Goal: Transaction & Acquisition: Purchase product/service

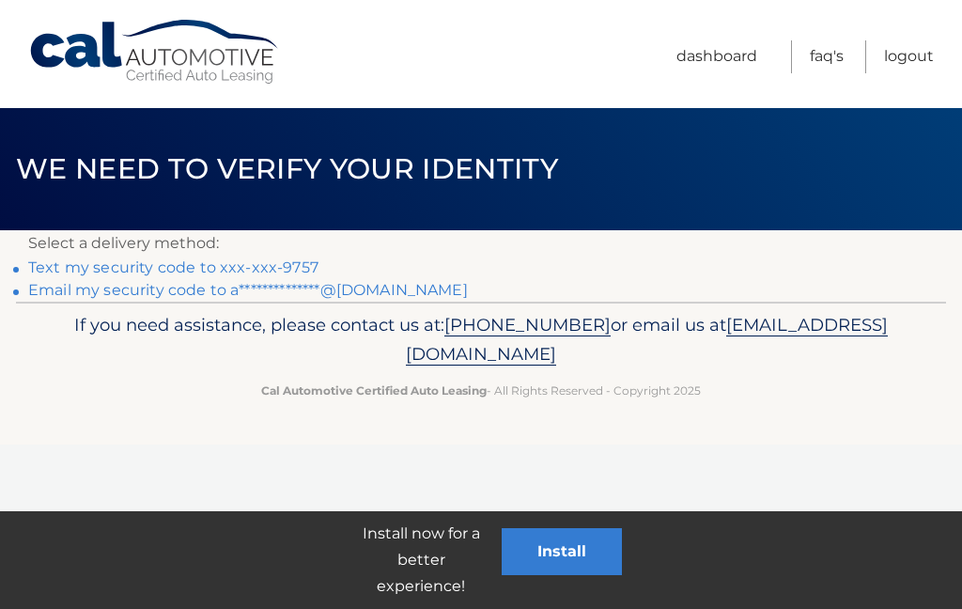
click at [216, 291] on link "**********" at bounding box center [248, 290] width 440 height 18
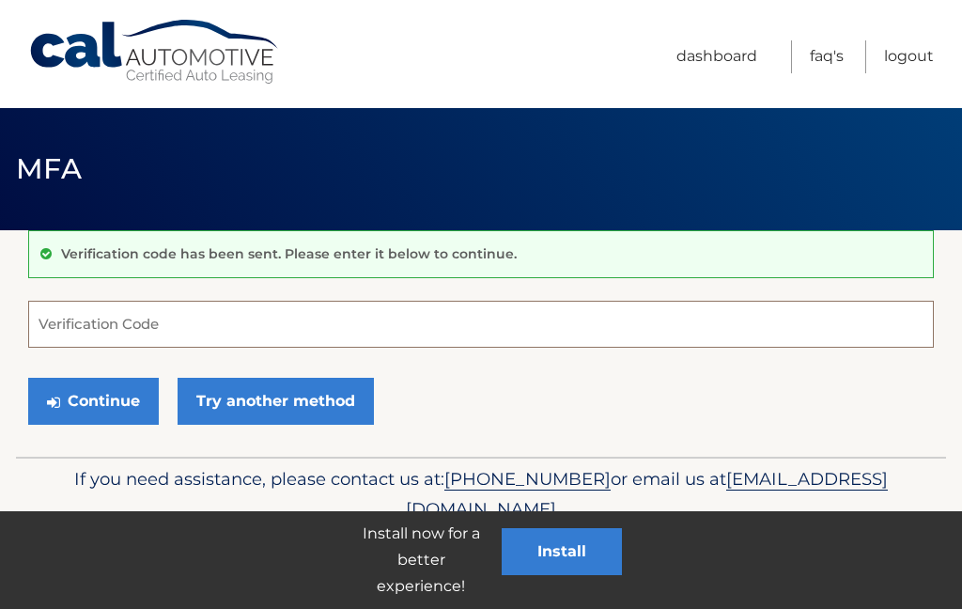
click at [87, 314] on input "Verification Code" at bounding box center [481, 324] width 906 height 47
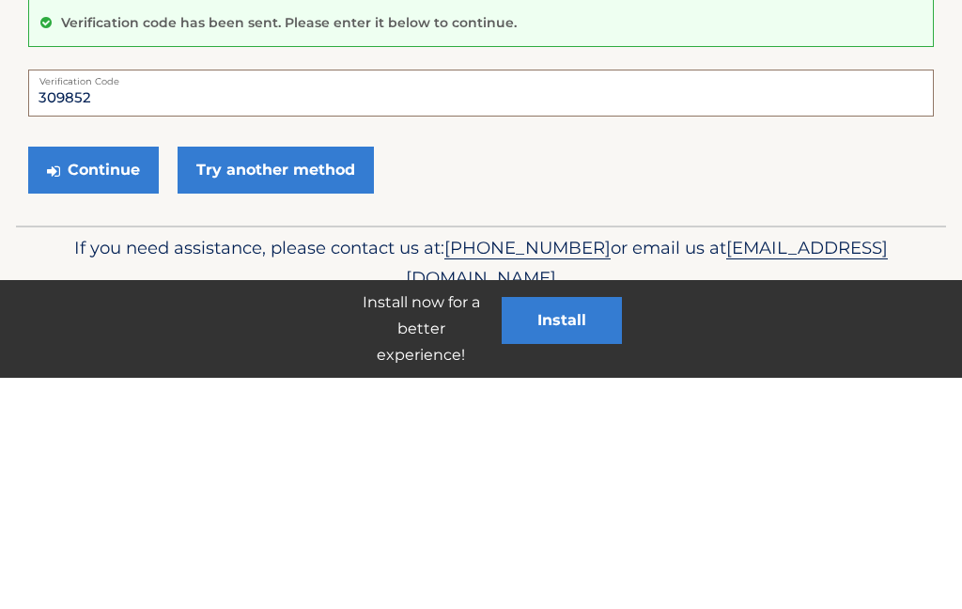
type input "309852"
click at [81, 378] on button "Continue" at bounding box center [93, 401] width 131 height 47
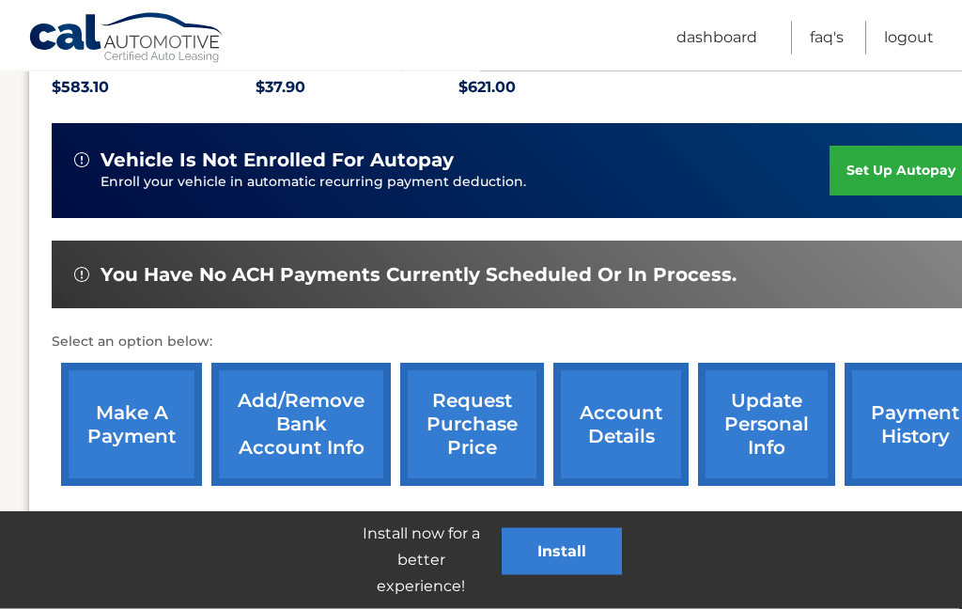
scroll to position [422, 0]
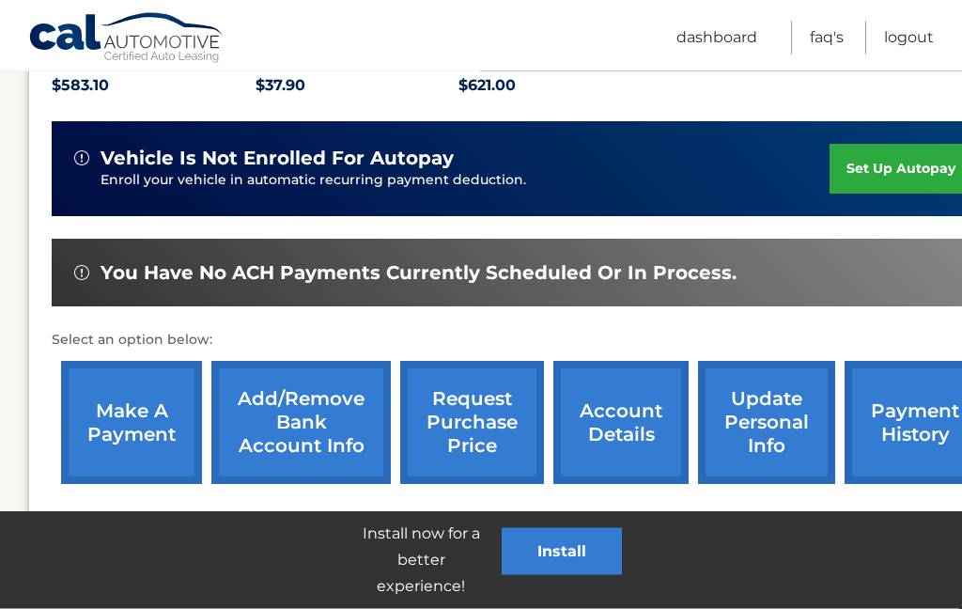
click at [133, 414] on link "make a payment" at bounding box center [131, 423] width 141 height 123
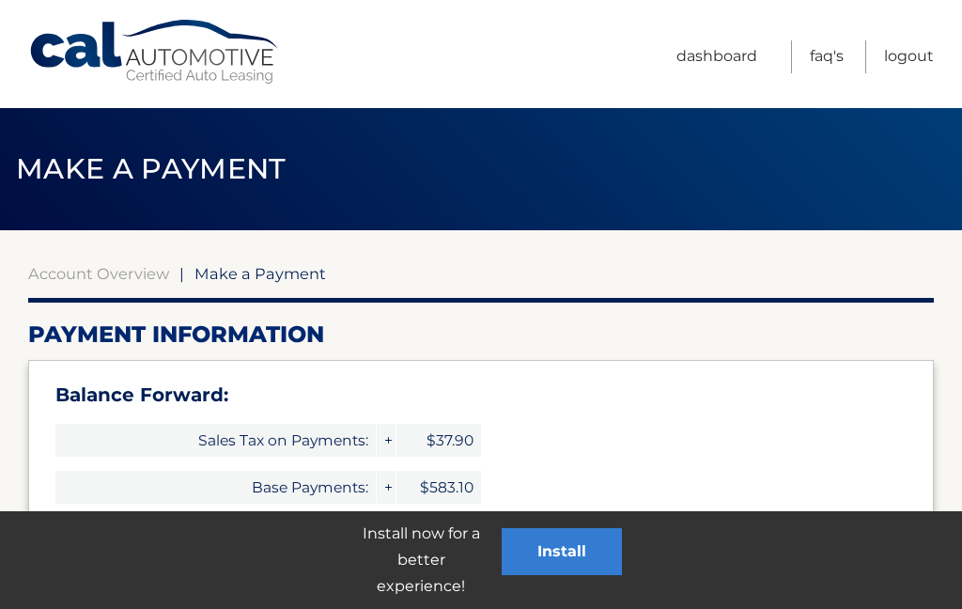
select select "YWQ4NGM5YWEtZGNjMi00ODA0LTgyOWUtNThhMGYyNDdjODBi"
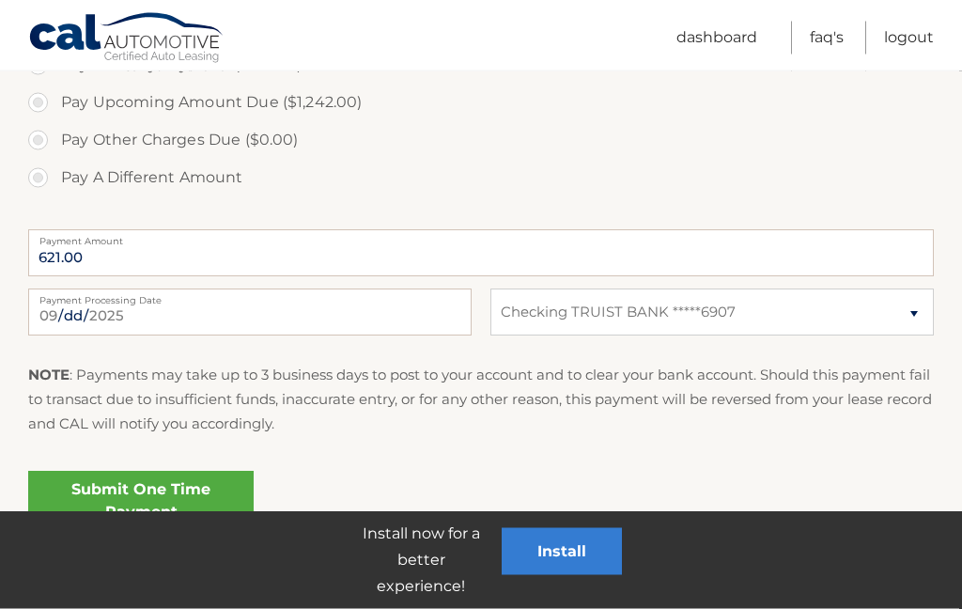
scroll to position [779, 0]
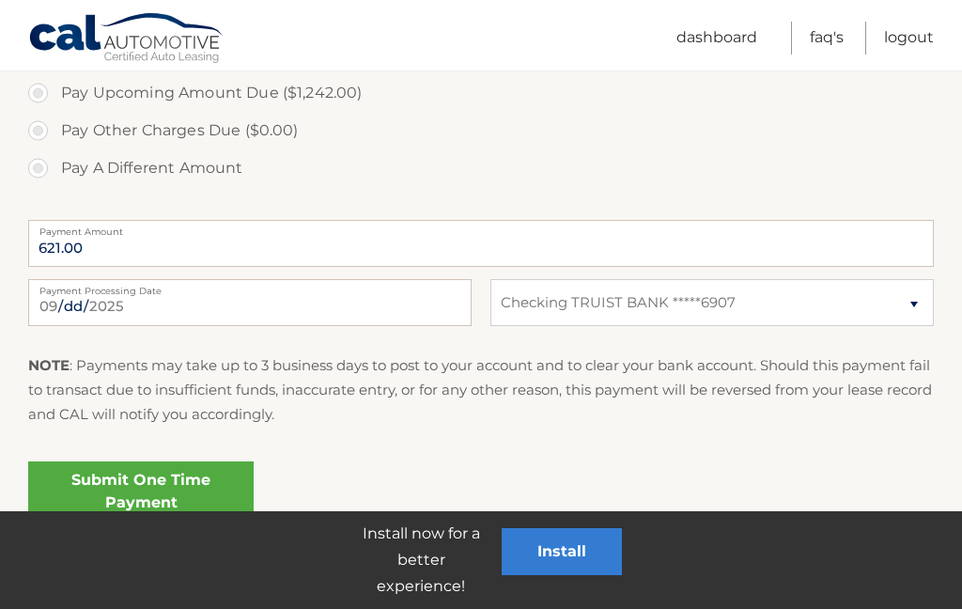
click at [135, 476] on link "Submit One Time Payment" at bounding box center [141, 491] width 226 height 60
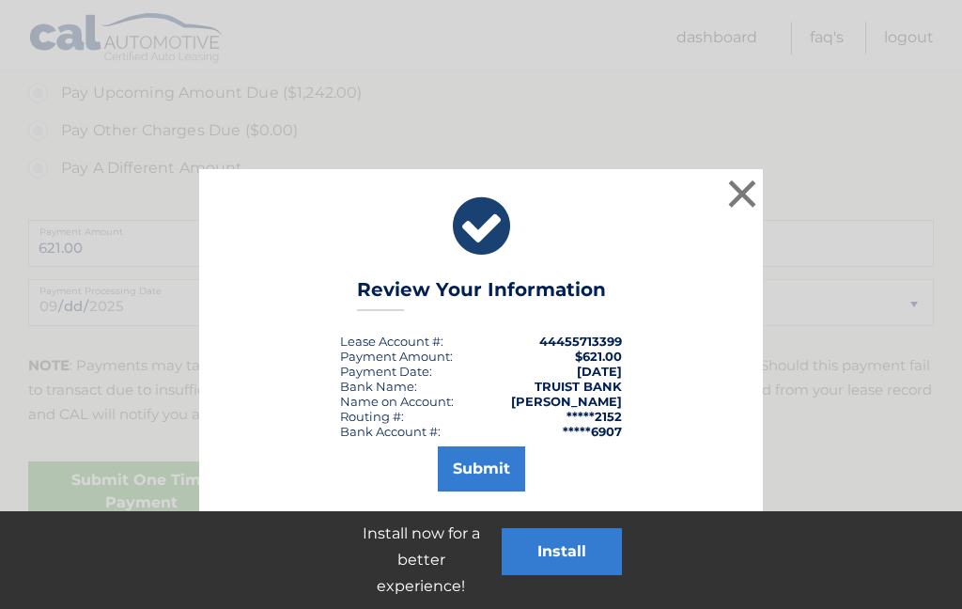
click at [502, 465] on button "Submit" at bounding box center [481, 468] width 87 height 45
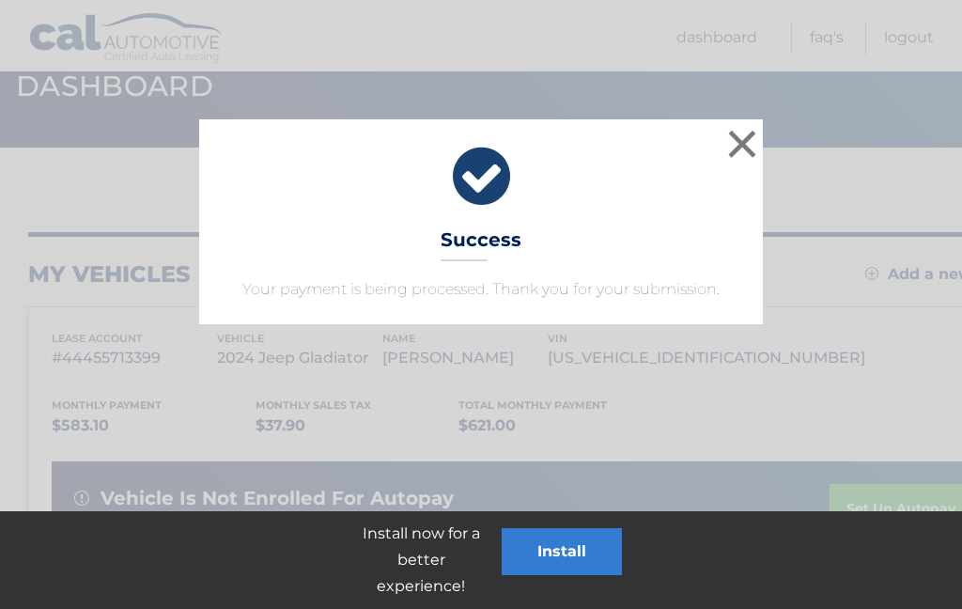
scroll to position [81, 0]
click at [751, 149] on button "×" at bounding box center [743, 146] width 38 height 38
